Goal: Task Accomplishment & Management: Complete application form

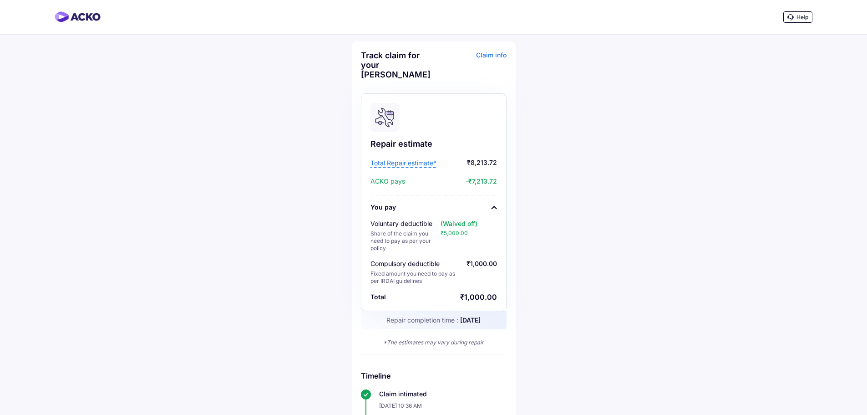
click at [399, 162] on span "Total Repair estimate*" at bounding box center [403, 162] width 66 height 9
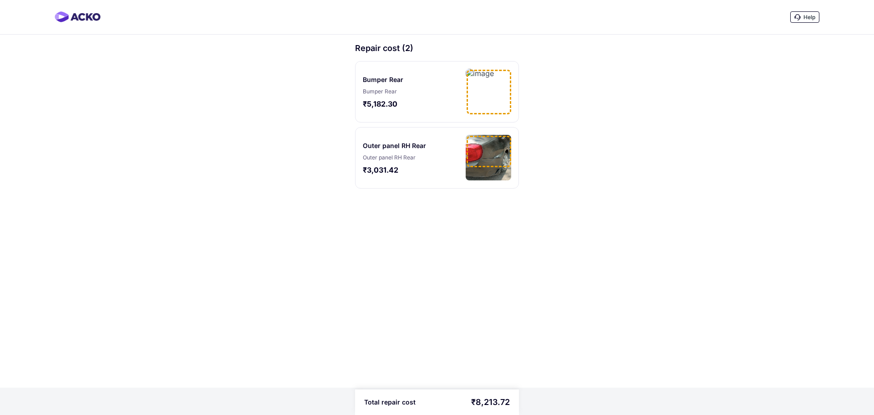
click at [482, 68] on div "Bumper Rear Bumper Rear ₹5,182.30" at bounding box center [437, 91] width 164 height 61
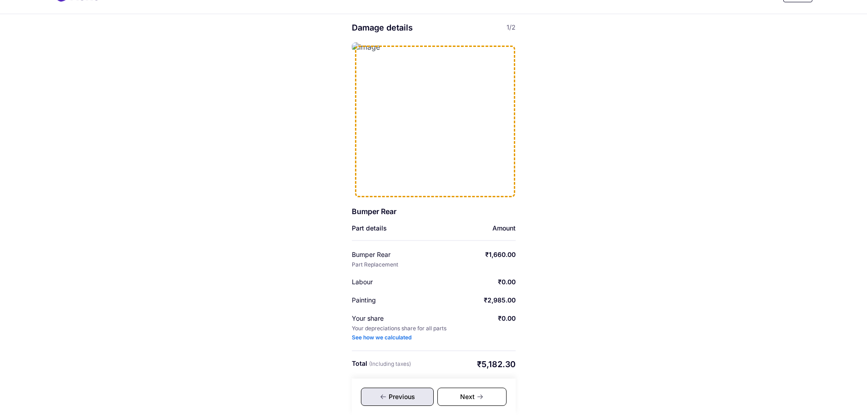
scroll to position [20, 0]
click at [460, 394] on div "Next" at bounding box center [471, 396] width 69 height 18
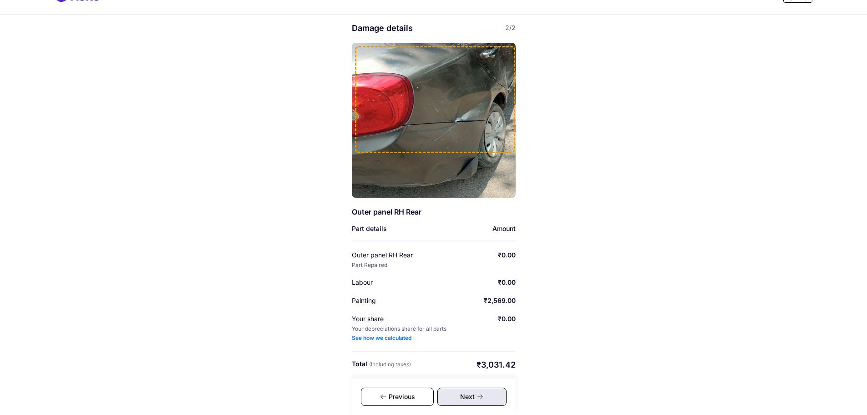
click at [403, 397] on div "Previous" at bounding box center [397, 396] width 73 height 18
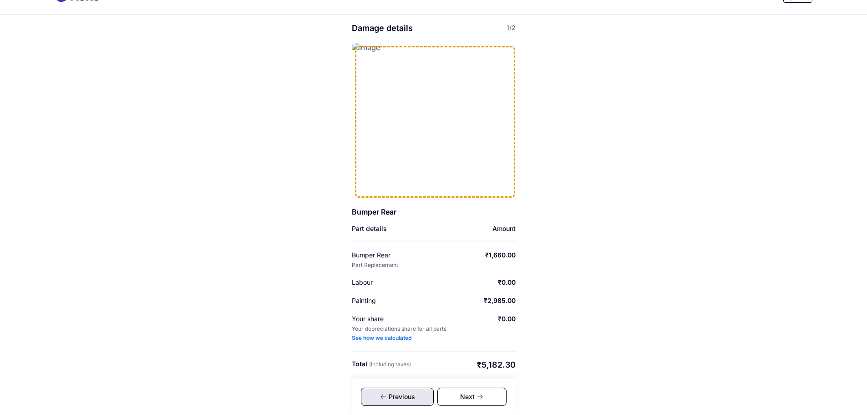
click at [473, 402] on div "Next" at bounding box center [471, 396] width 69 height 18
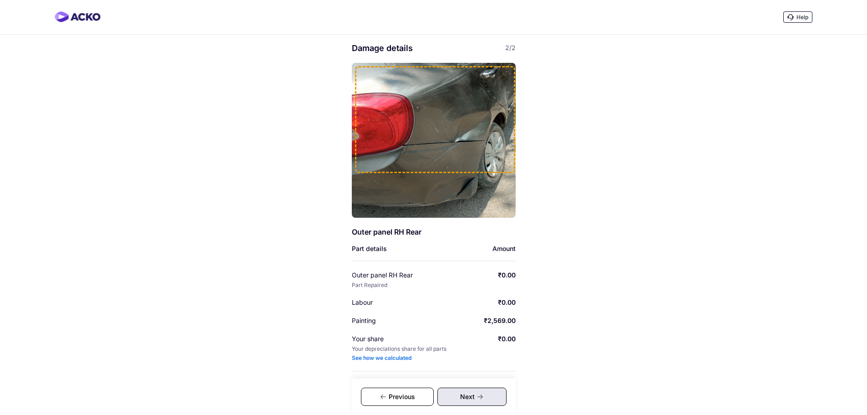
click at [82, 15] on img at bounding box center [78, 16] width 46 height 11
